Goal: Information Seeking & Learning: Learn about a topic

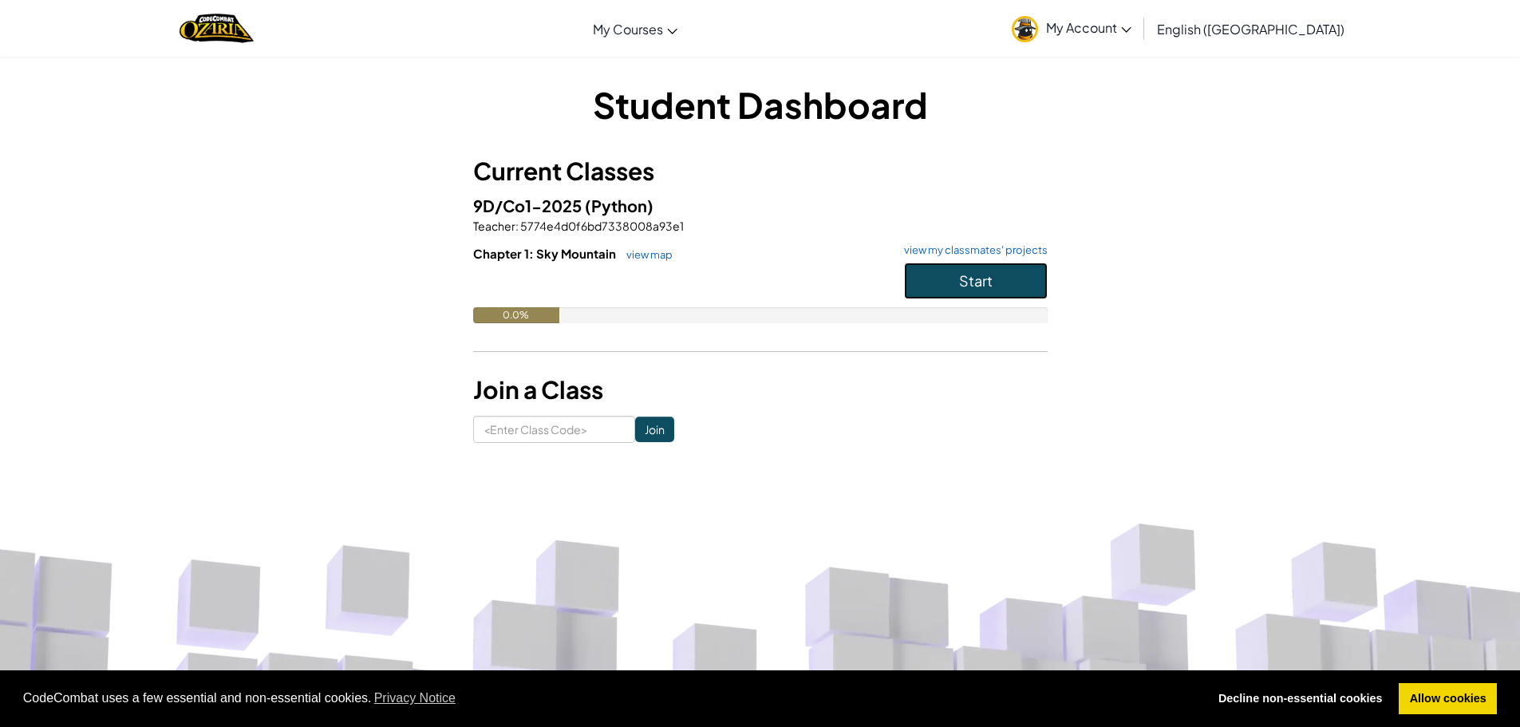
click at [957, 282] on button "Start" at bounding box center [976, 280] width 144 height 37
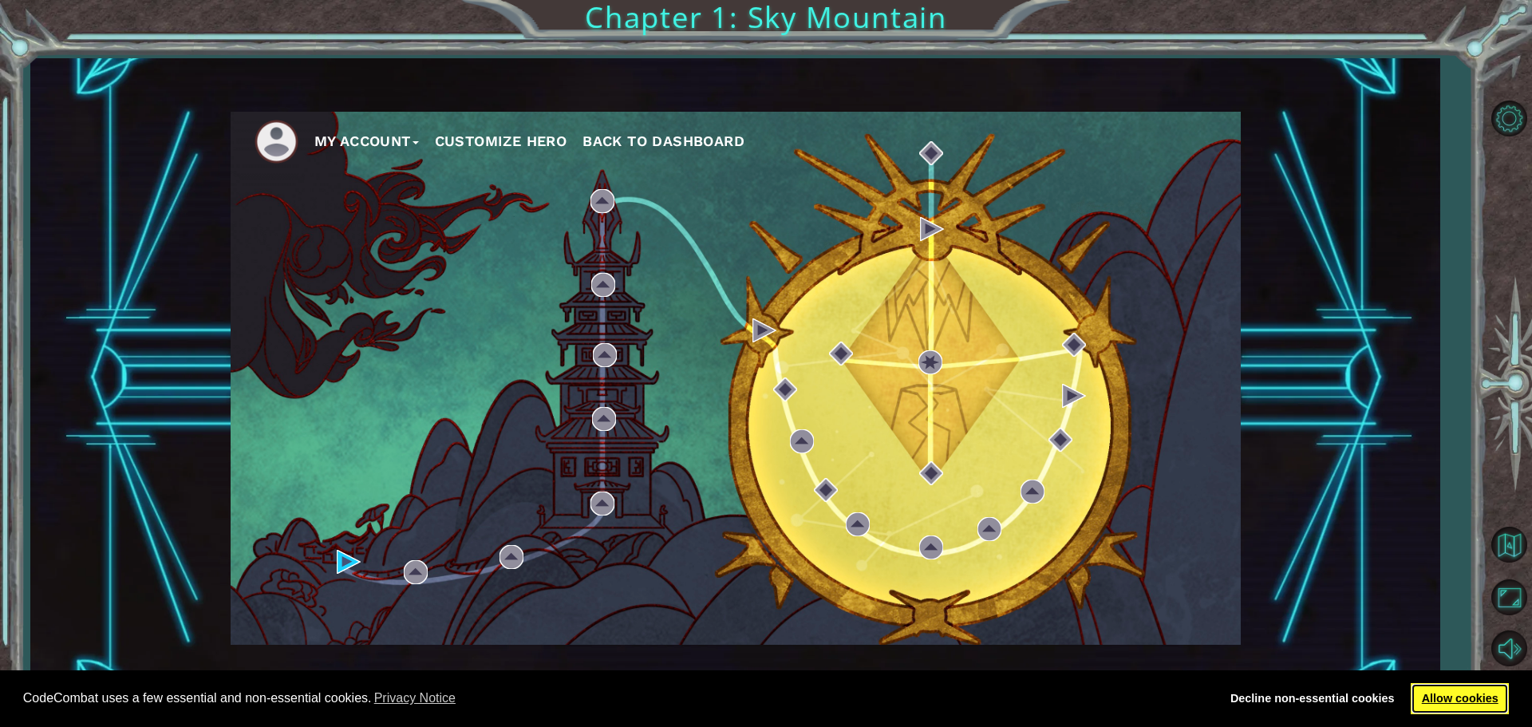
click at [1432, 707] on link "Allow cookies" at bounding box center [1459, 699] width 98 height 32
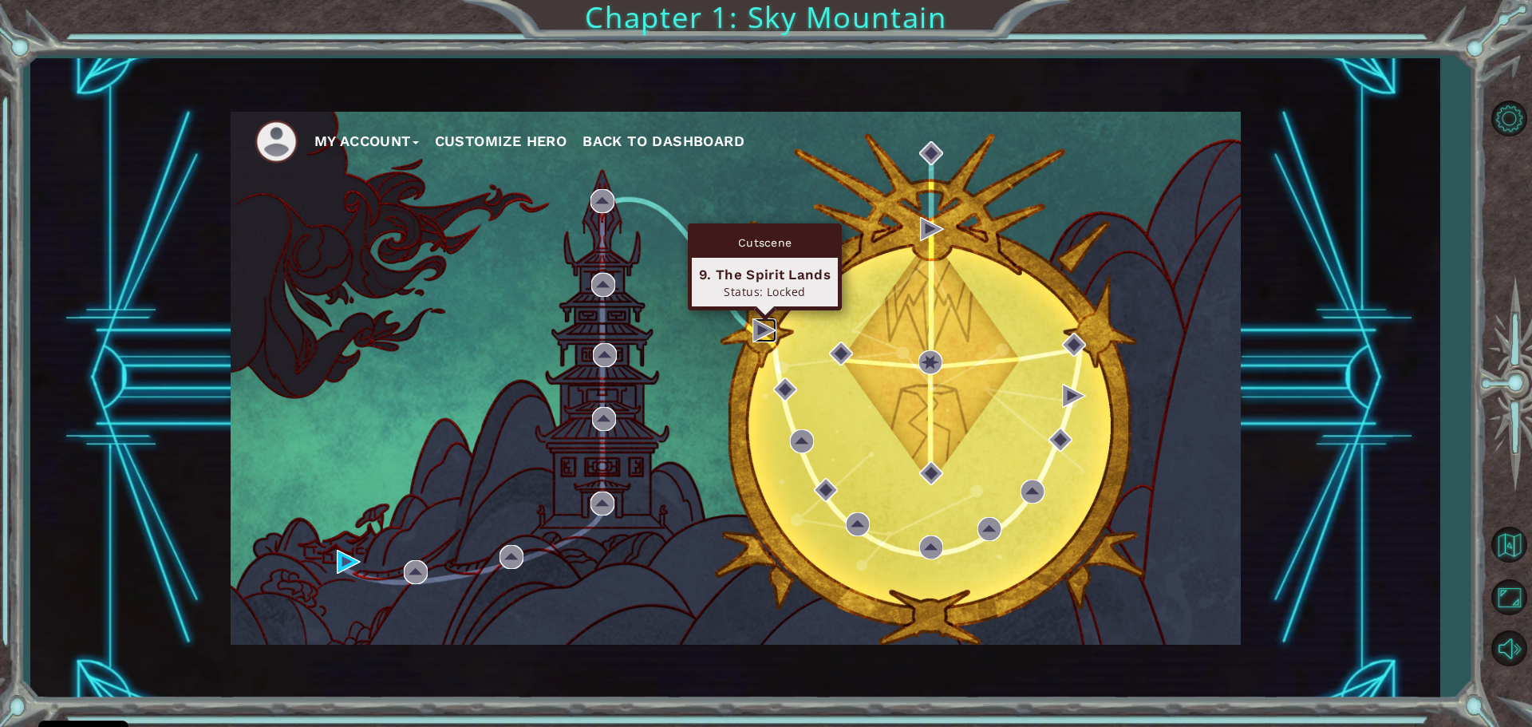
click at [760, 327] on img at bounding box center [764, 330] width 24 height 24
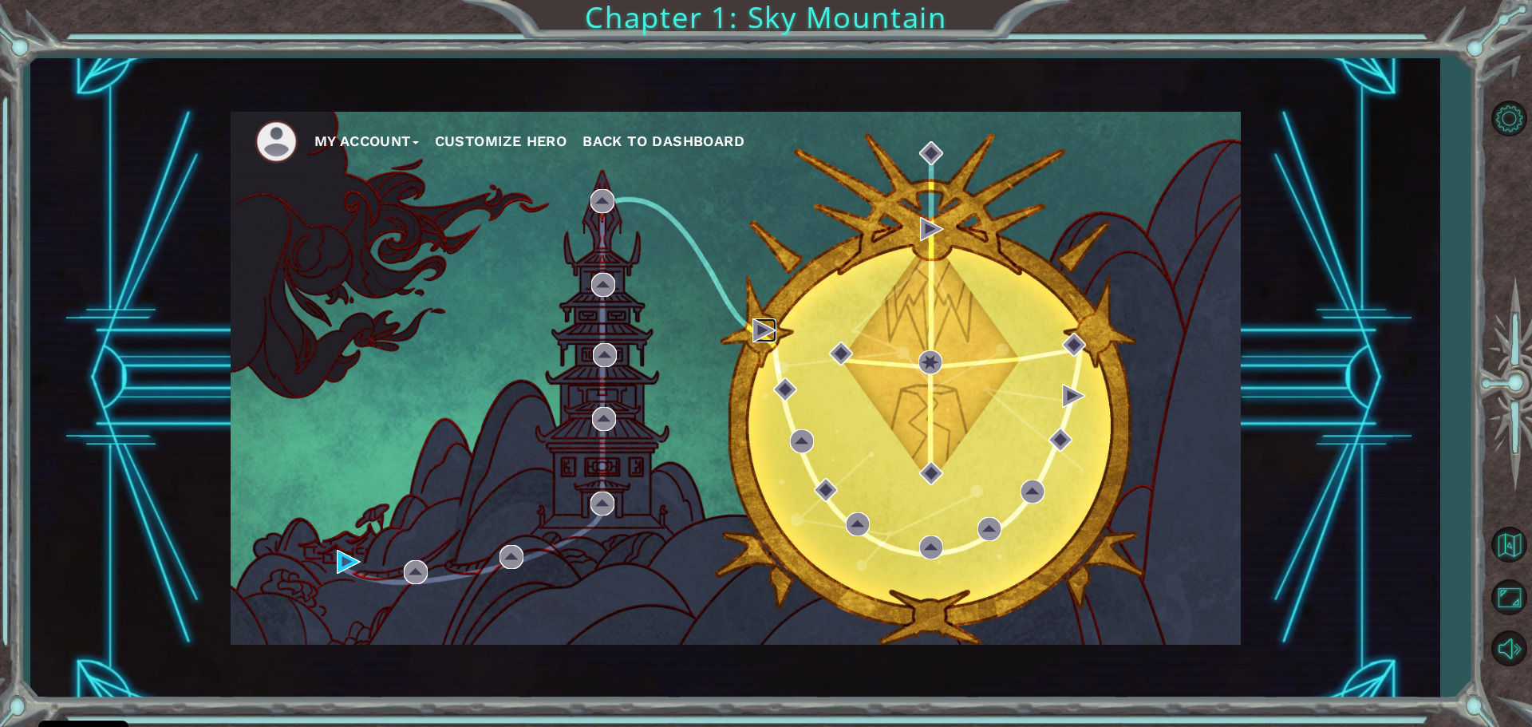
click at [760, 327] on img at bounding box center [764, 330] width 24 height 24
click at [937, 517] on div "My Account Customize Hero Back to Dashboard" at bounding box center [736, 378] width 1010 height 533
